Goal: Find specific page/section: Find specific page/section

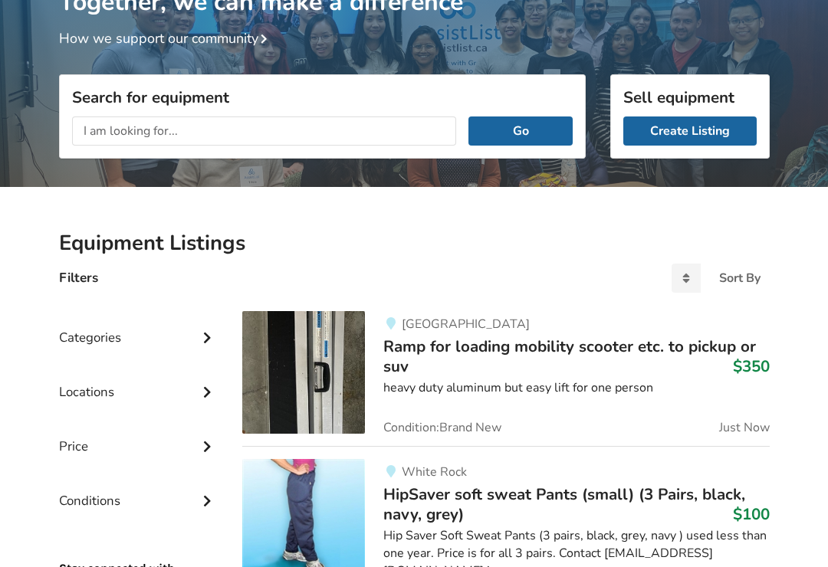
click at [170, 127] on input "text" at bounding box center [264, 131] width 385 height 29
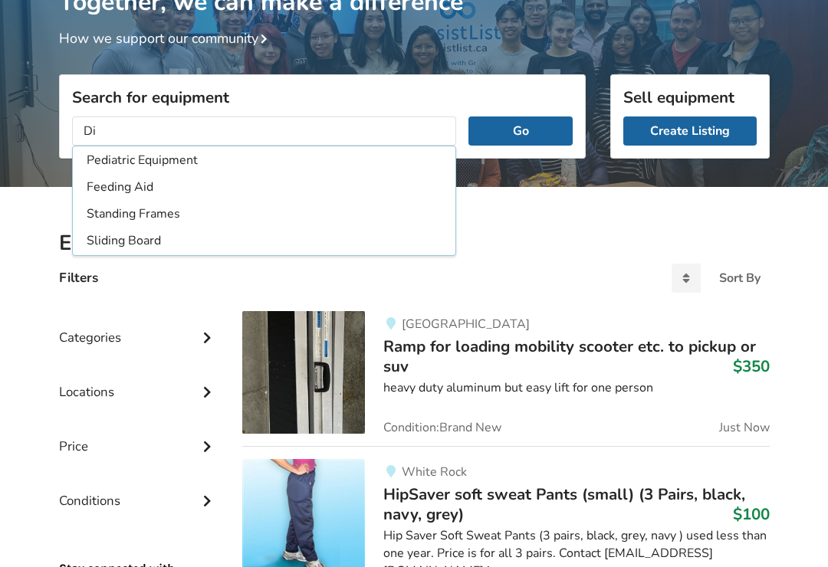
type input "D"
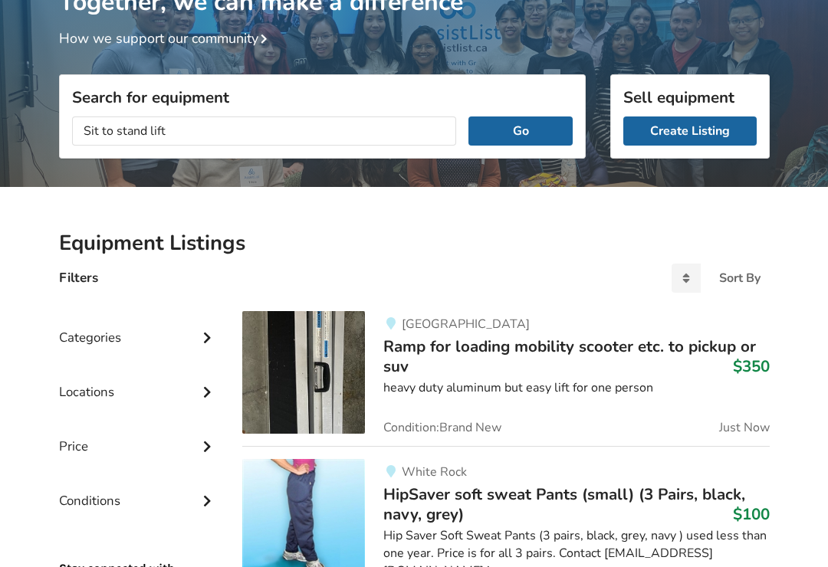
type input "Sit to stand lift"
click at [530, 136] on button "Go" at bounding box center [521, 131] width 104 height 29
click at [193, 130] on input "text" at bounding box center [264, 131] width 385 height 29
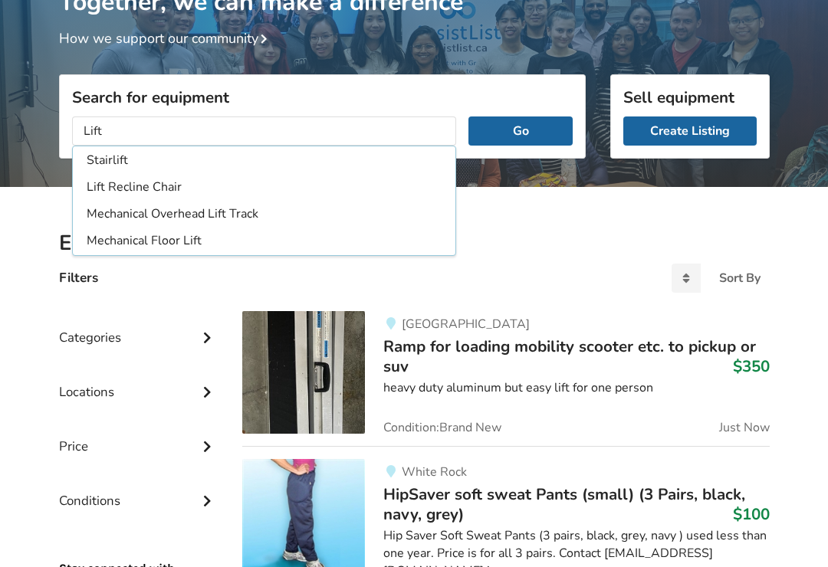
type input "Lift"
click at [543, 126] on button "Go" at bounding box center [521, 131] width 104 height 29
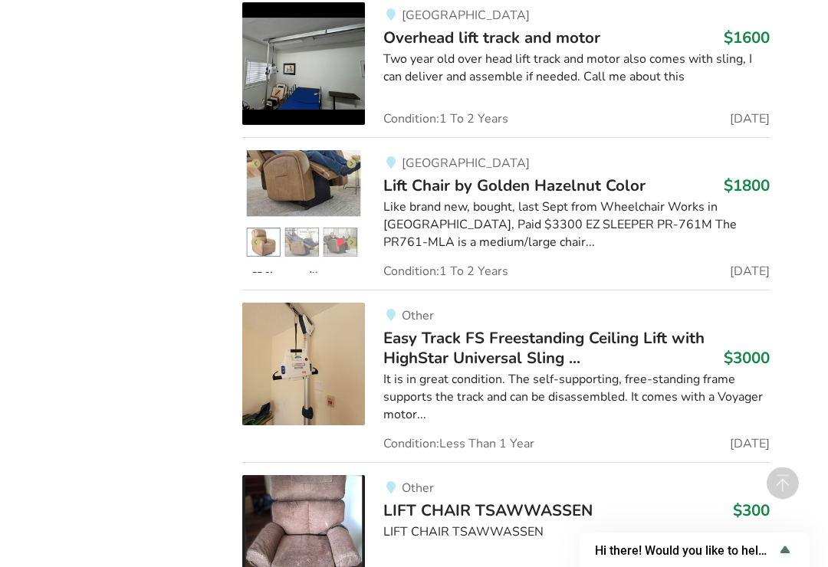
scroll to position [1214, 0]
